Goal: Task Accomplishment & Management: Manage account settings

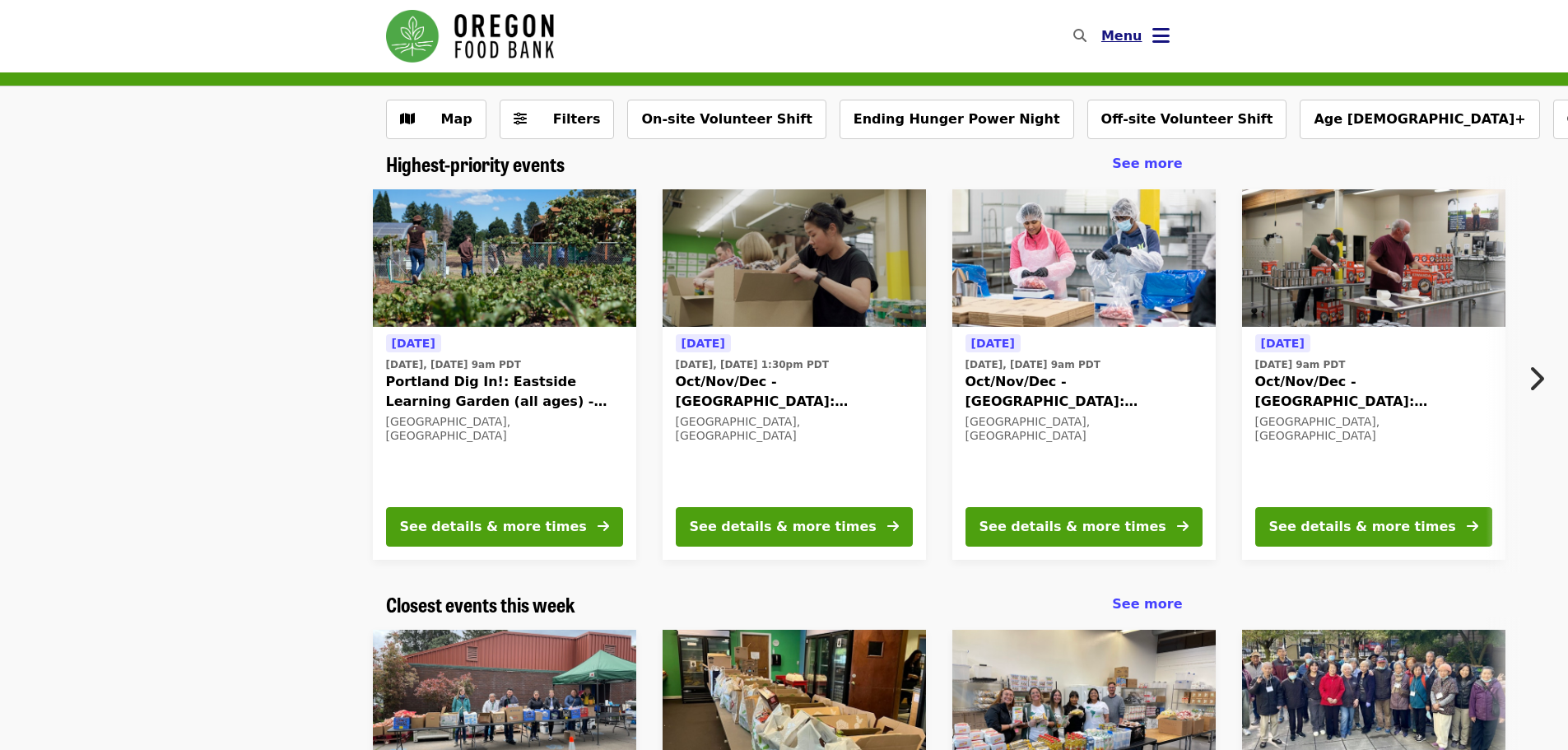
click at [1166, 36] on icon "bars icon" at bounding box center [1161, 36] width 17 height 24
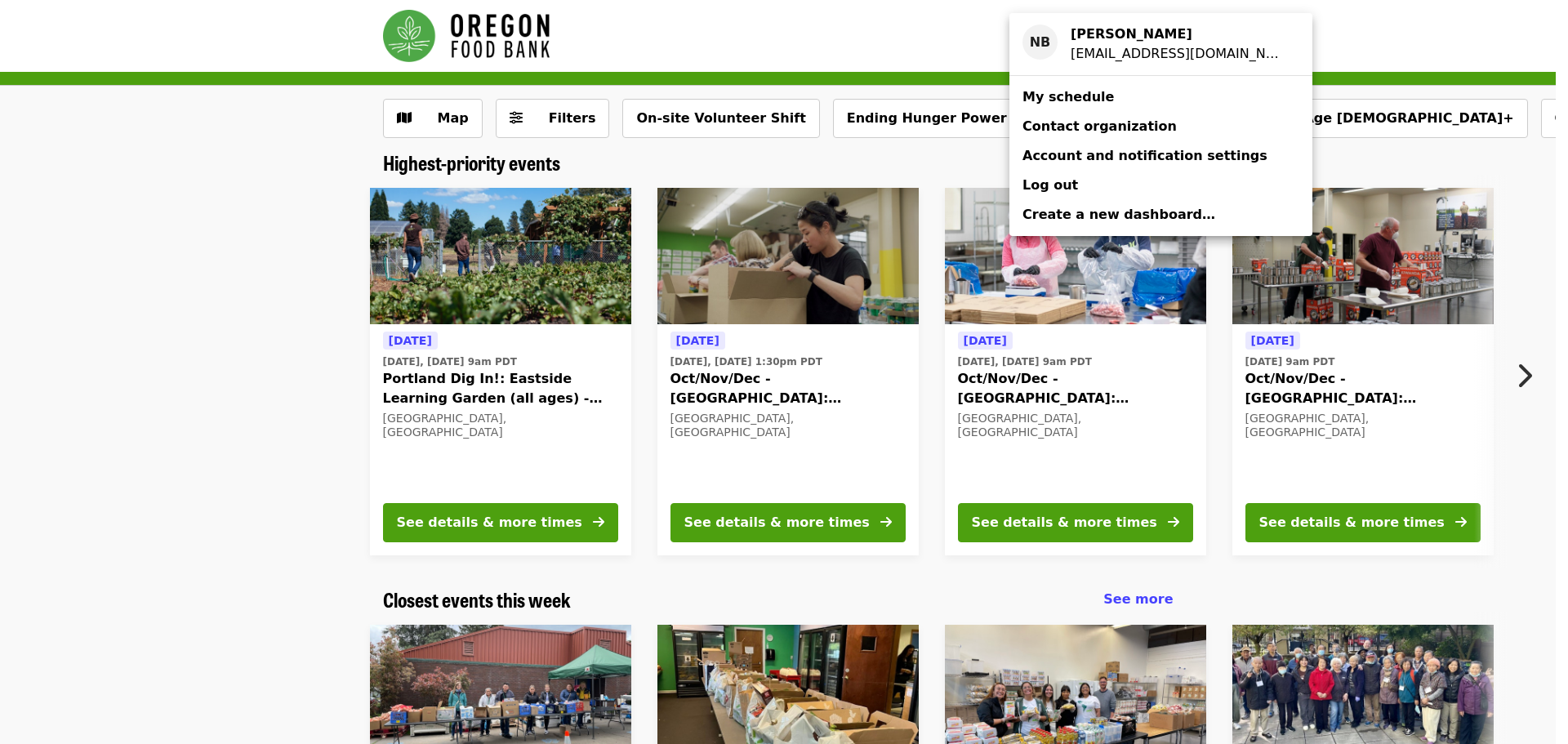
click at [1088, 101] on span "My schedule" at bounding box center [1068, 97] width 91 height 15
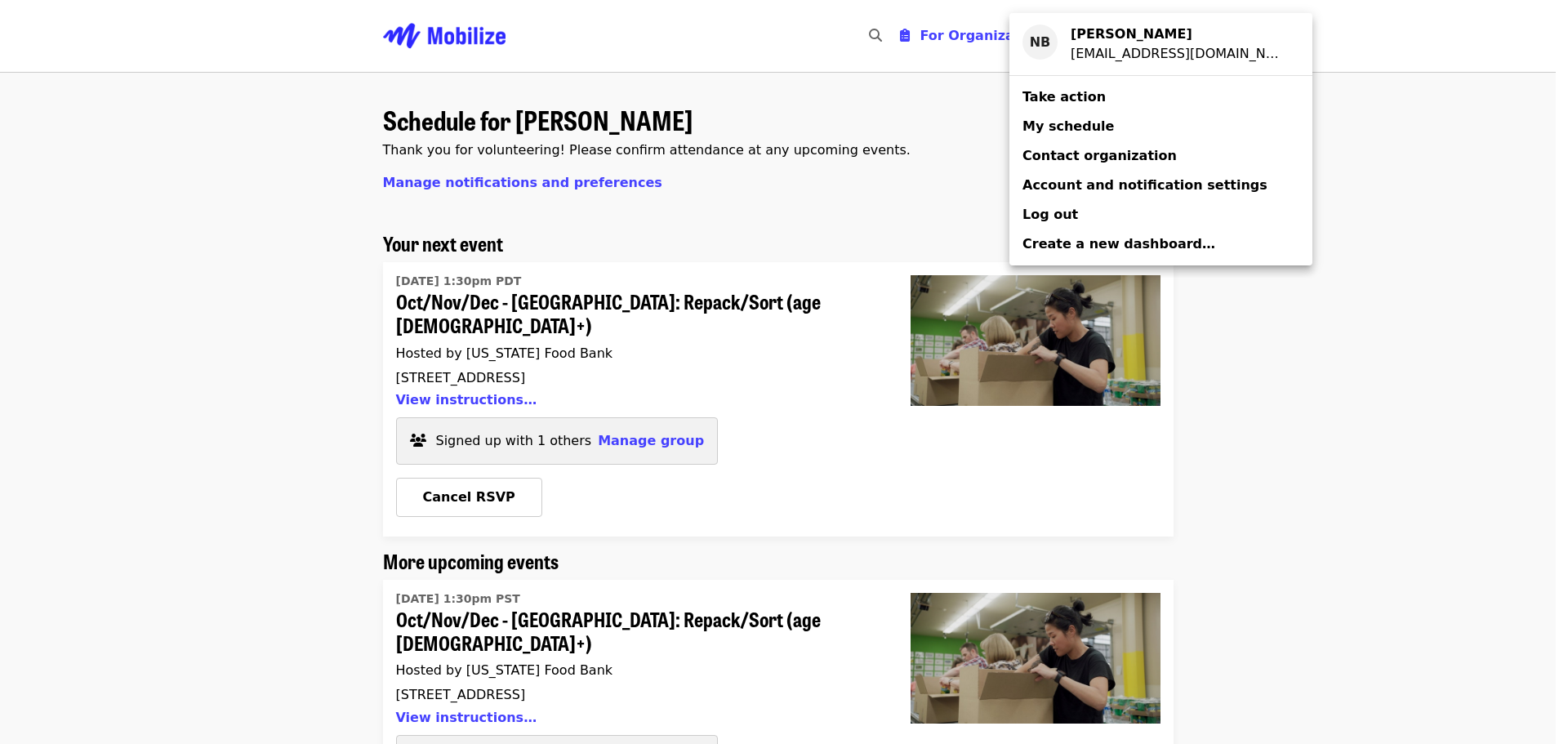
click at [1482, 320] on div "Account menu" at bounding box center [784, 372] width 1568 height 744
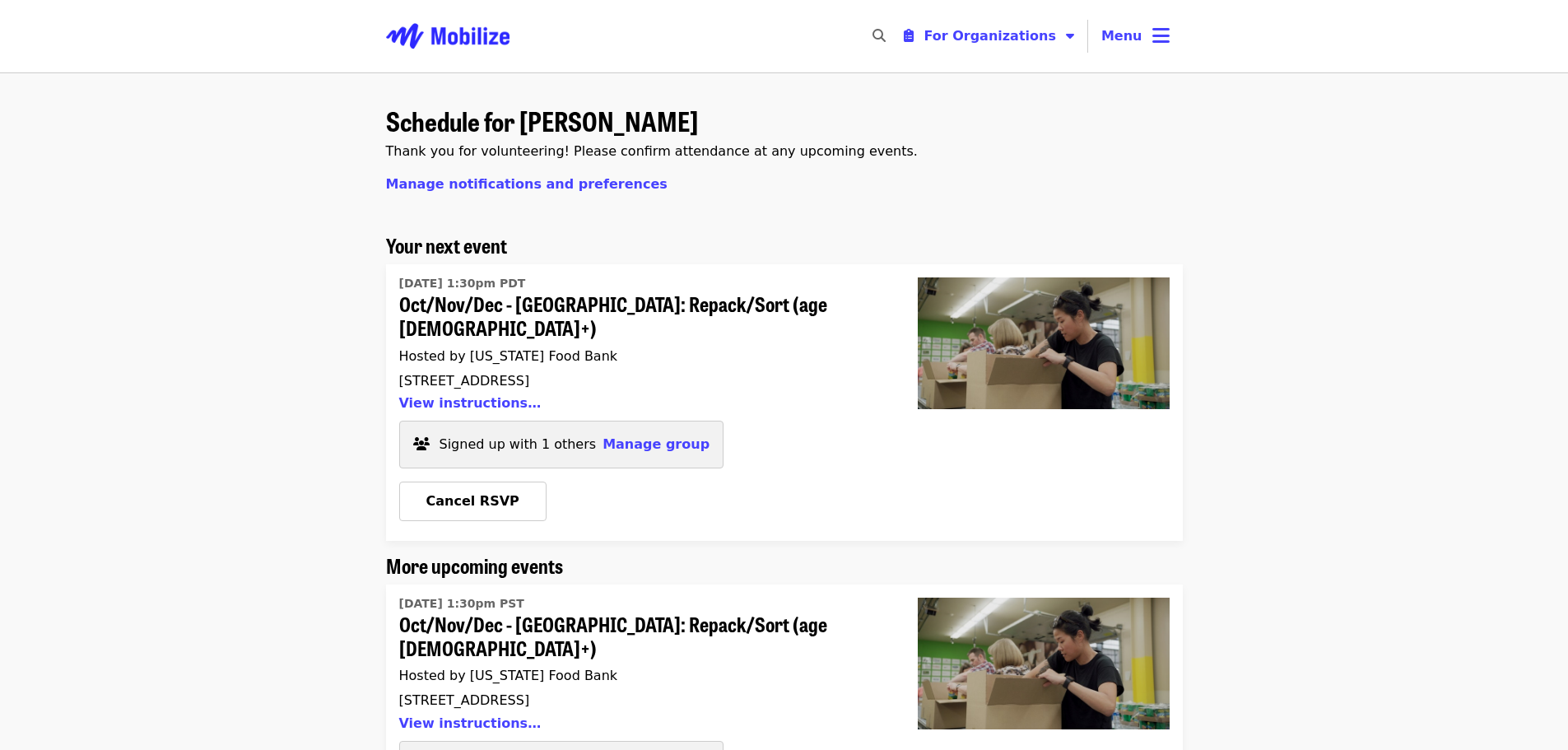
scroll to position [82, 0]
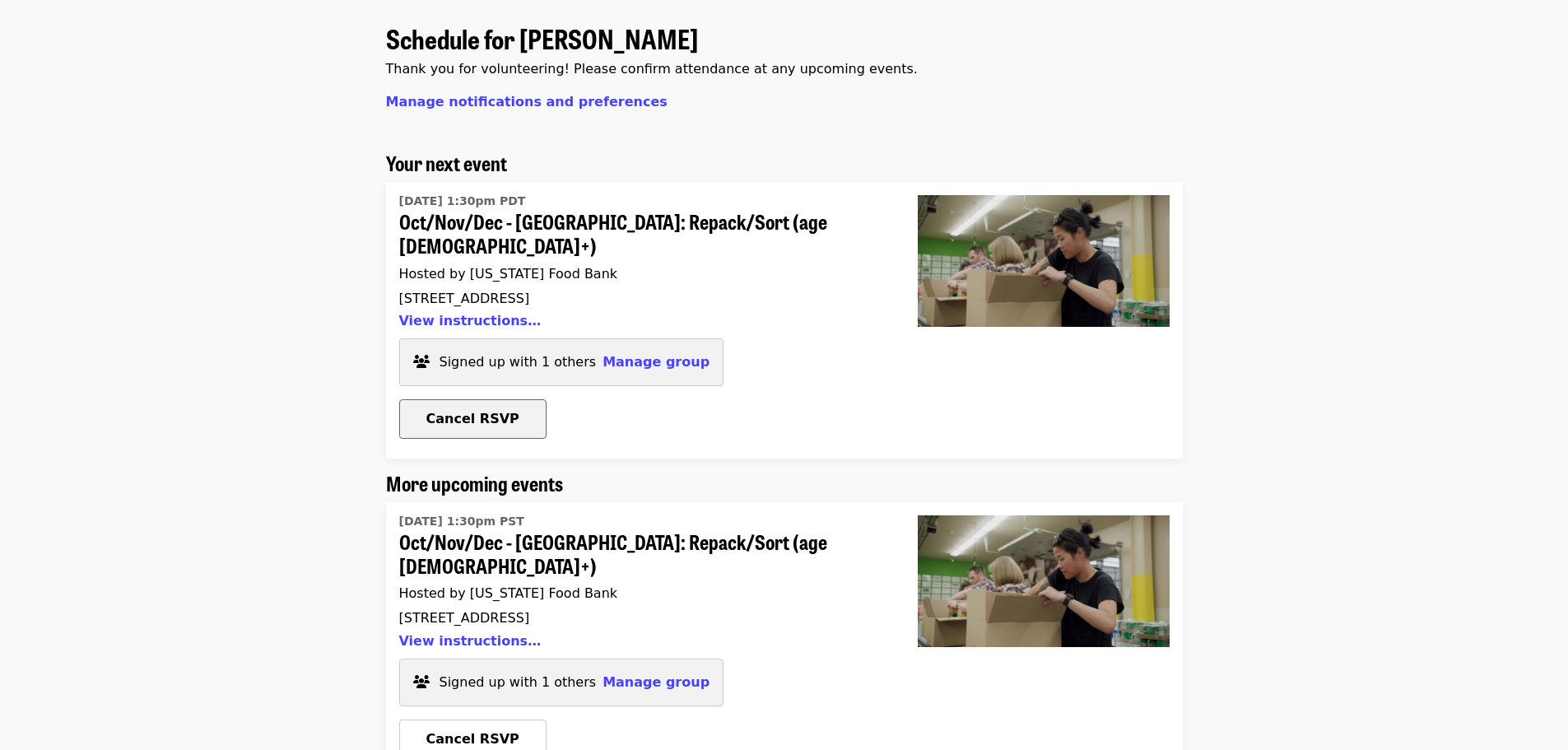
click at [480, 411] on span "Cancel RSVP" at bounding box center [472, 418] width 93 height 16
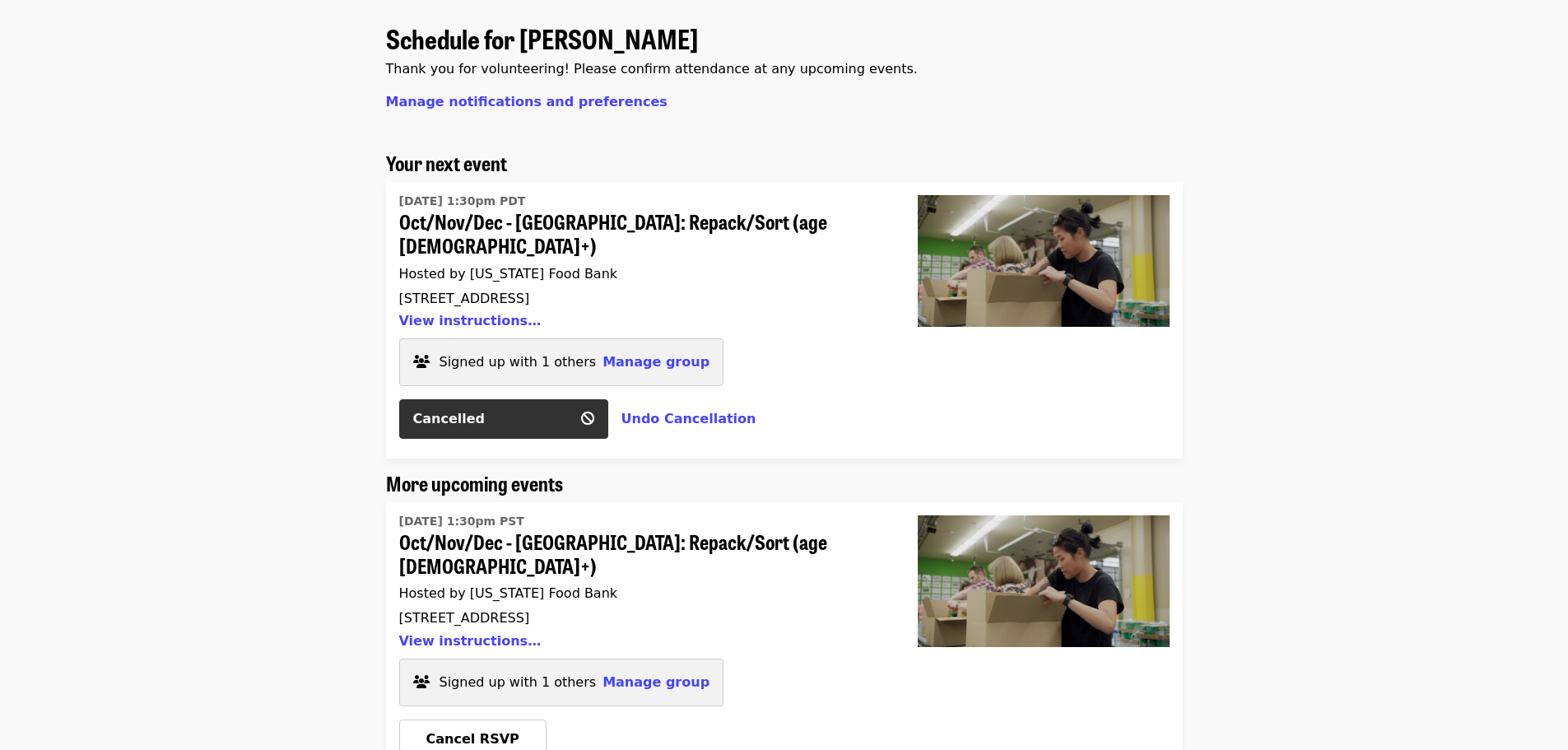
scroll to position [0, 0]
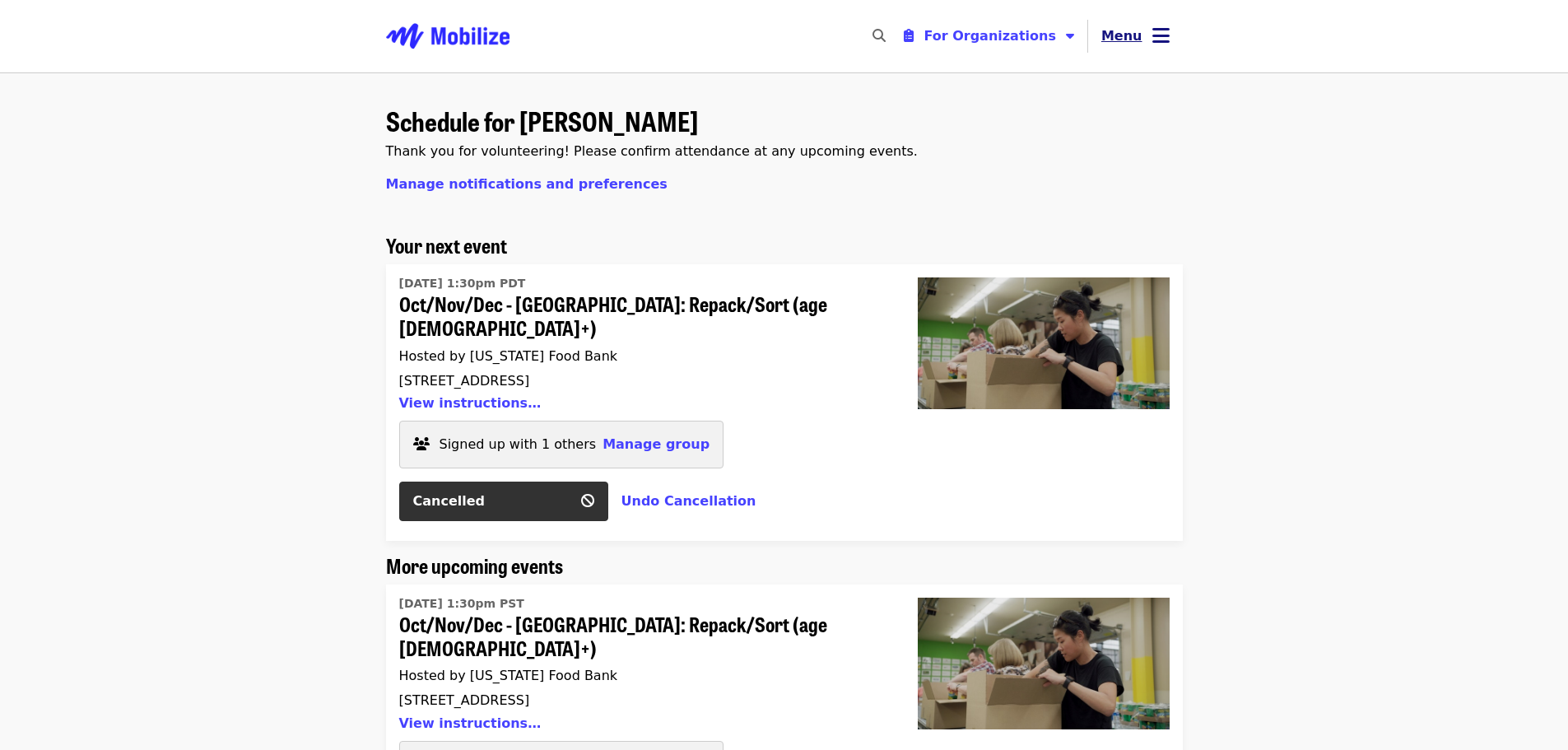
click at [1142, 32] on button "Menu" at bounding box center [1135, 36] width 94 height 40
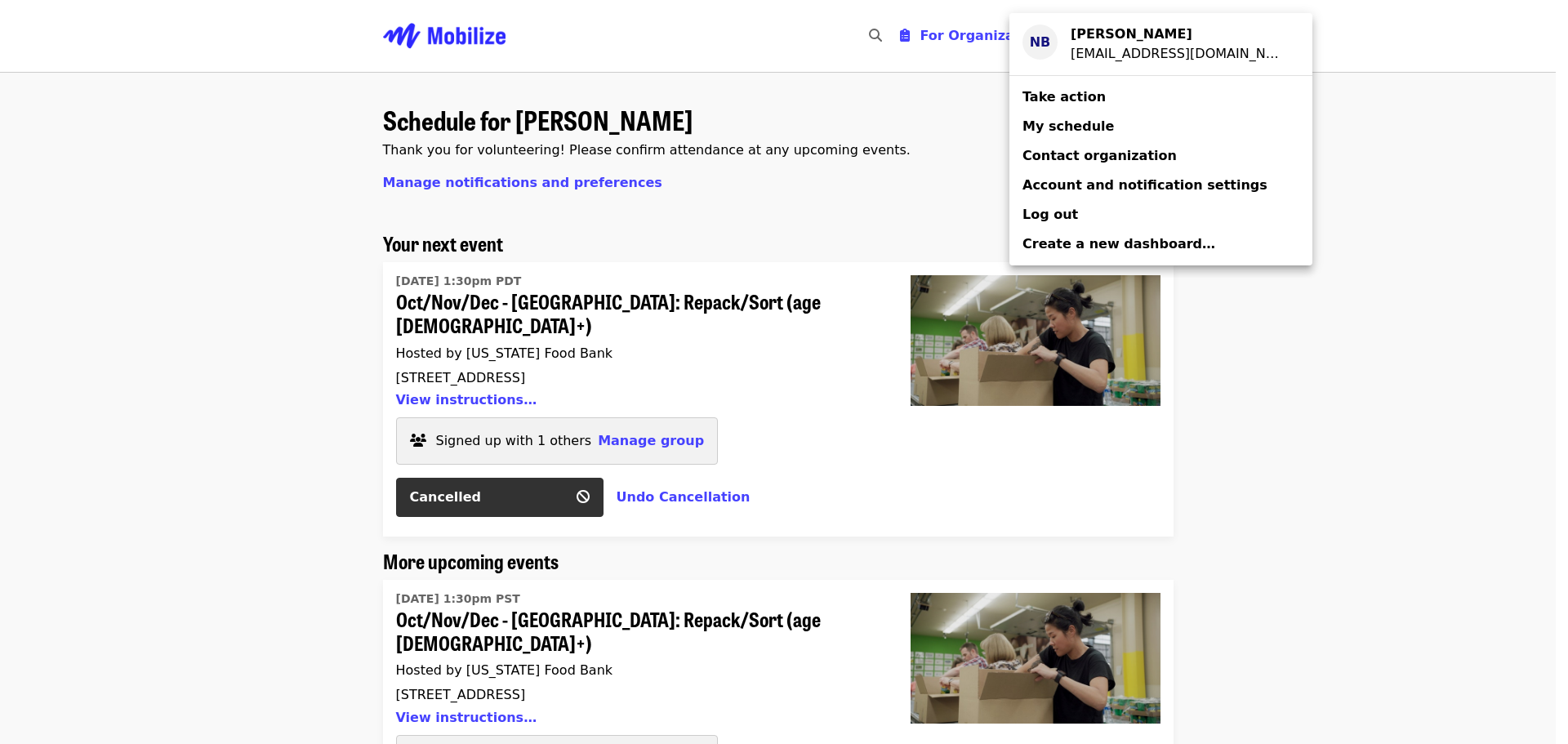
click at [1116, 41] on strong "[PERSON_NAME]" at bounding box center [1132, 34] width 122 height 15
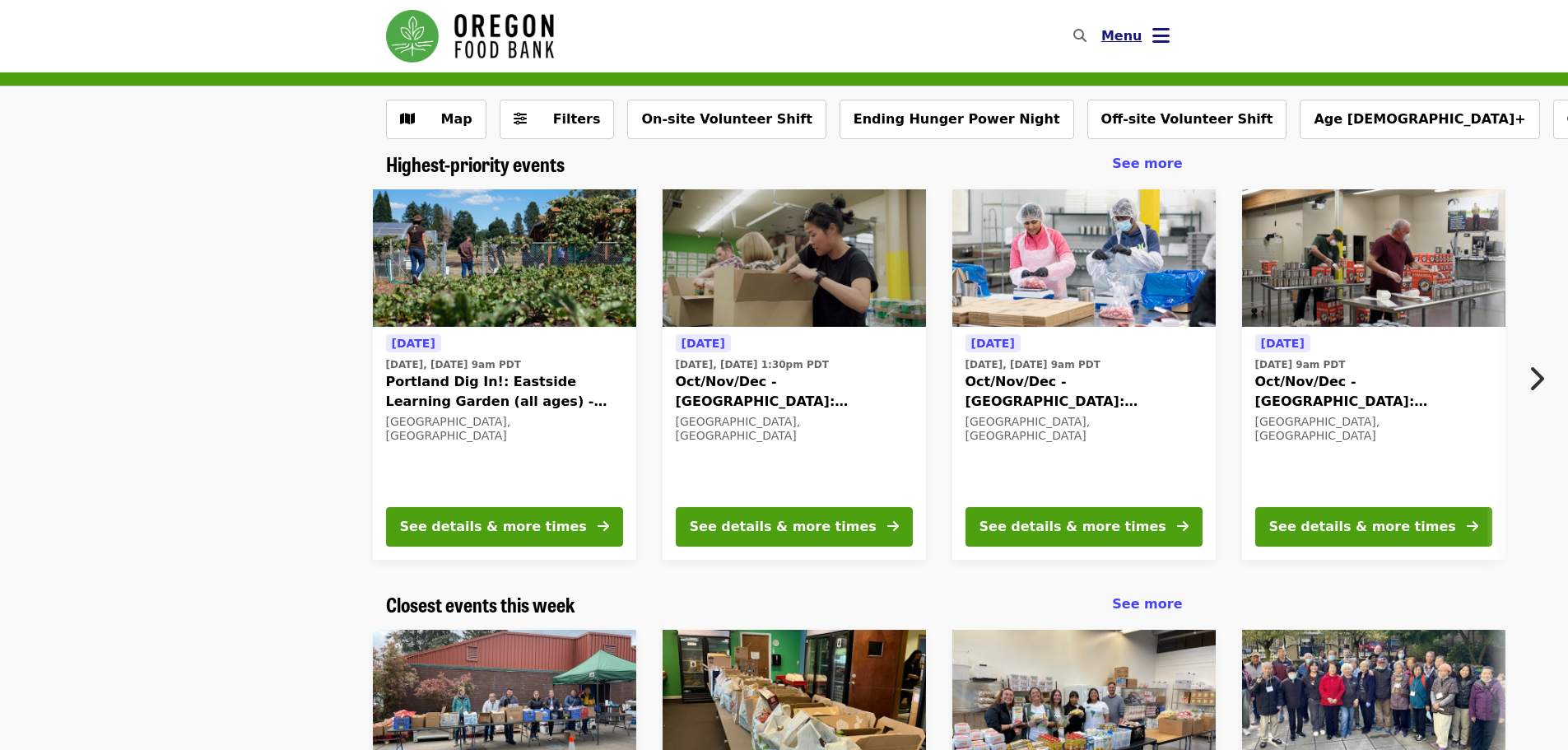
click at [1162, 29] on icon "bars icon" at bounding box center [1161, 36] width 17 height 24
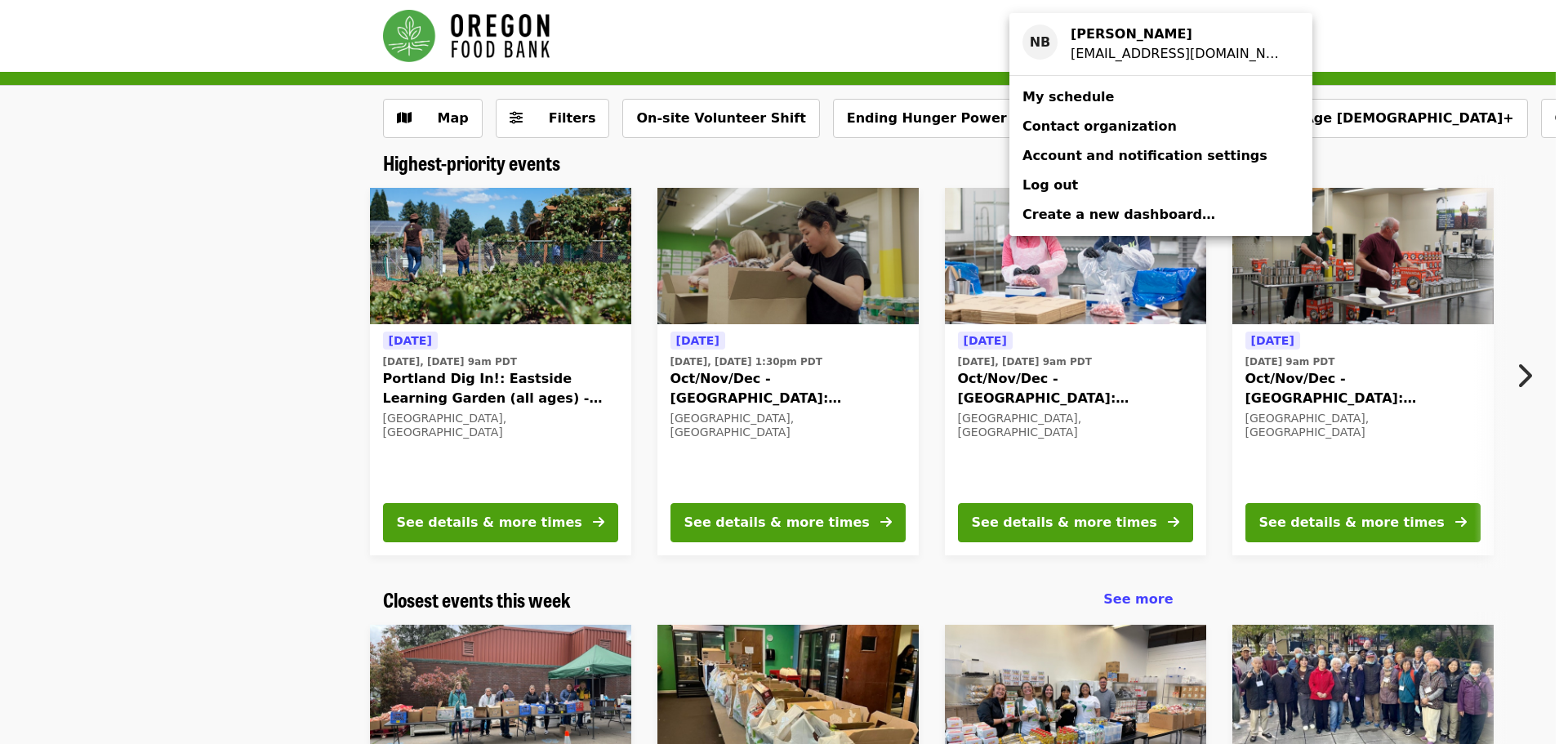
click at [1078, 95] on span "My schedule" at bounding box center [1068, 97] width 91 height 15
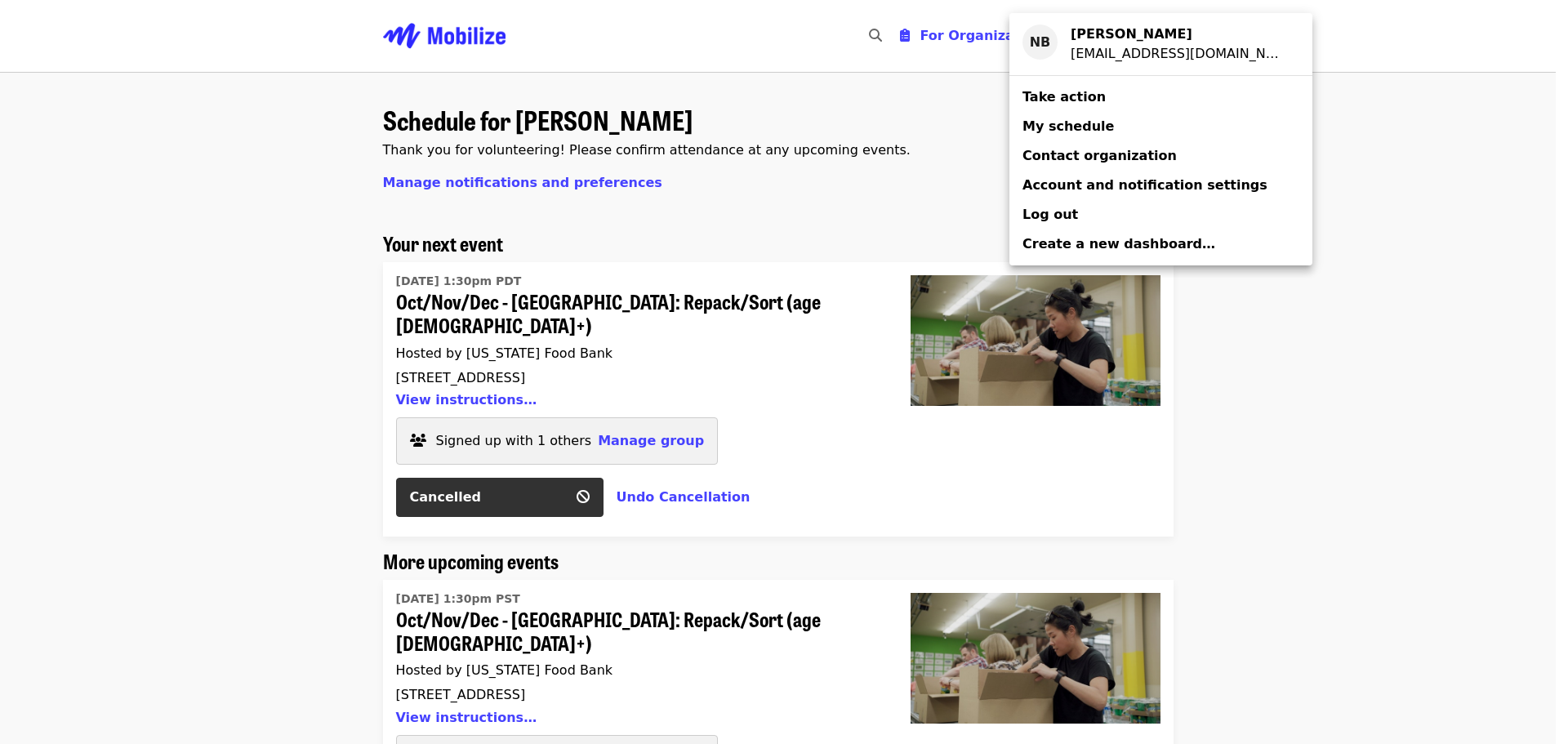
click at [320, 246] on div "Account menu" at bounding box center [784, 372] width 1568 height 744
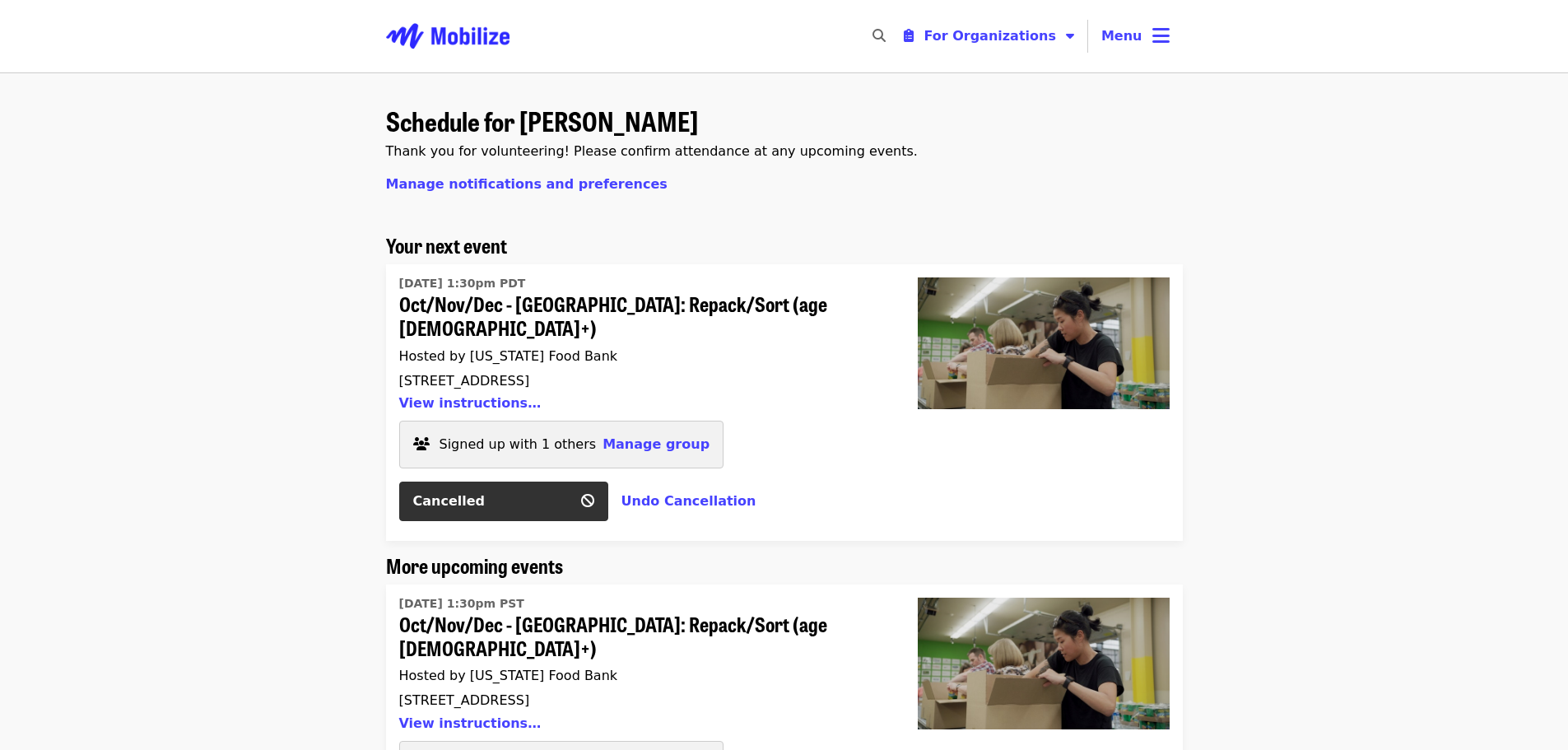
click at [476, 41] on img "Main navigation" at bounding box center [448, 36] width 124 height 53
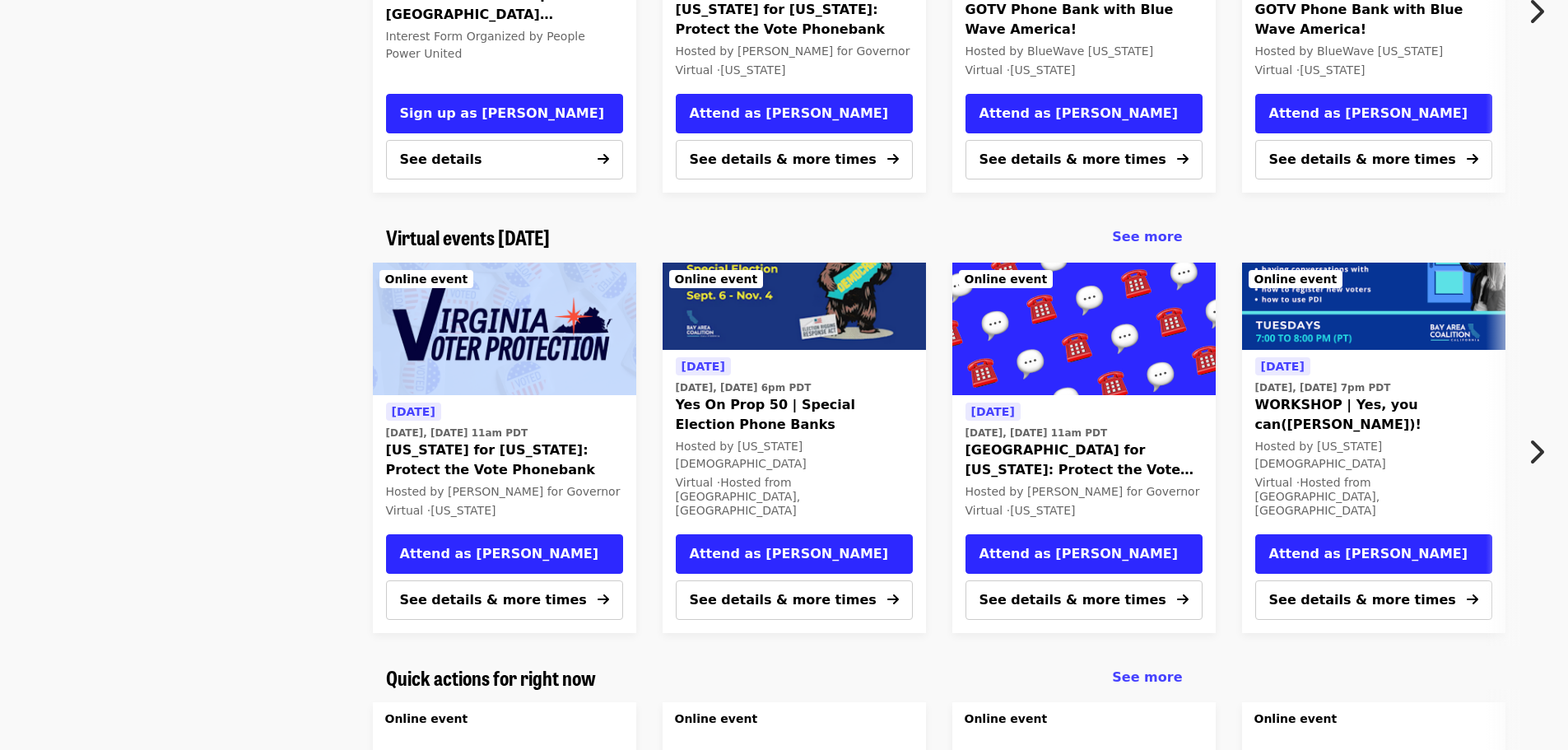
scroll to position [905, 0]
